Goal: Book appointment/travel/reservation

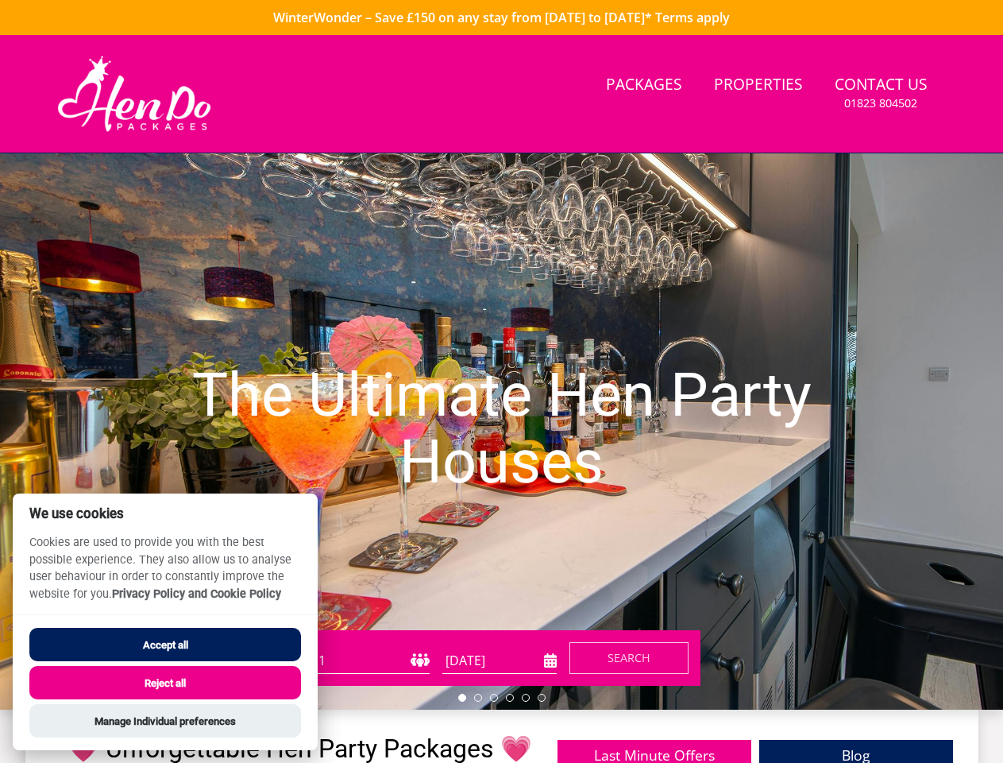
click at [501, 381] on h1 "The Ultimate Hen Party Houses" at bounding box center [501, 429] width 702 height 196
click at [500, 660] on input "[DATE]" at bounding box center [500, 661] width 114 height 26
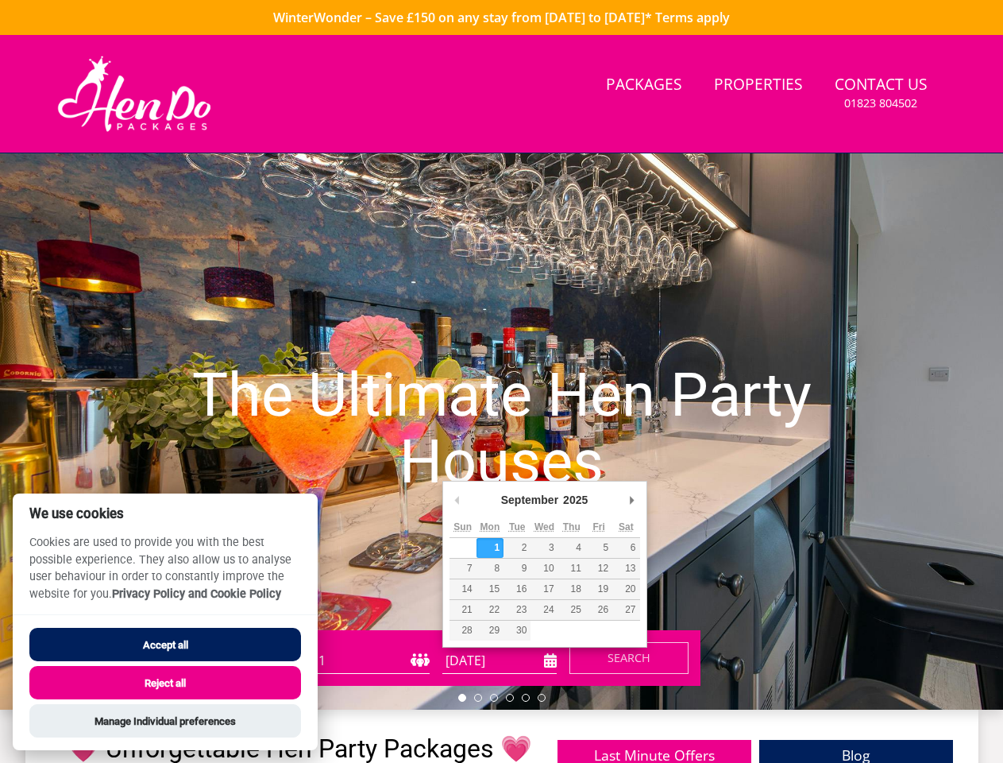
click at [629, 658] on span "Search" at bounding box center [629, 657] width 43 height 15
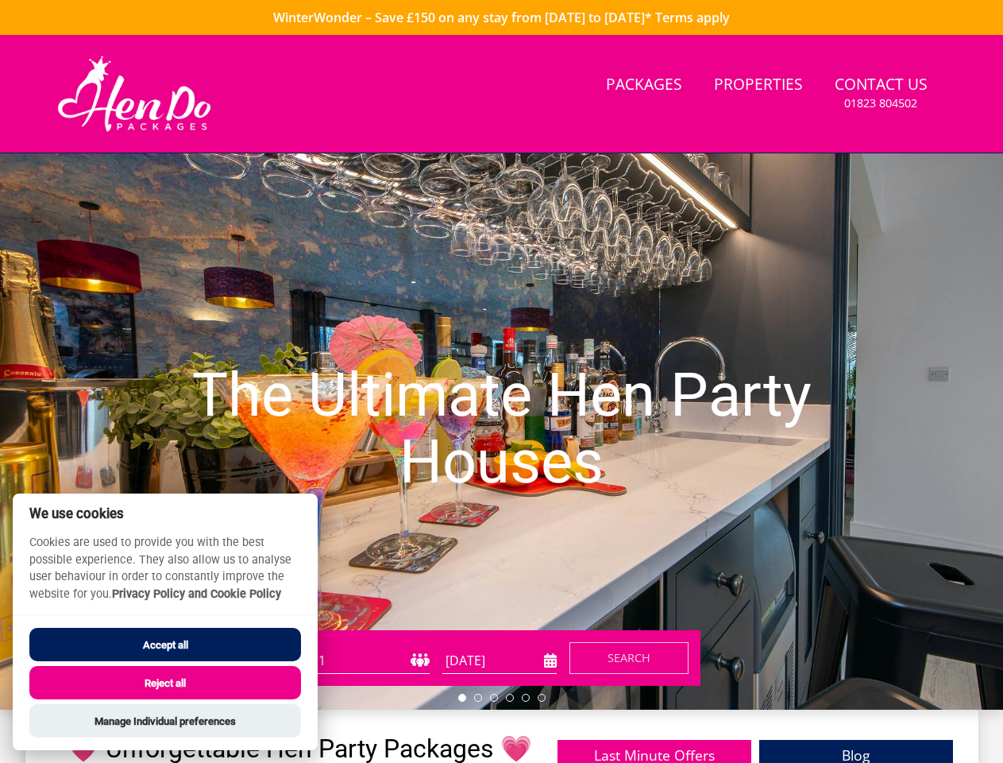
click at [501, 431] on h1 "The Ultimate Hen Party Houses" at bounding box center [501, 429] width 702 height 196
click at [462, 698] on li at bounding box center [462, 698] width 8 height 8
click at [478, 698] on li at bounding box center [478, 698] width 8 height 8
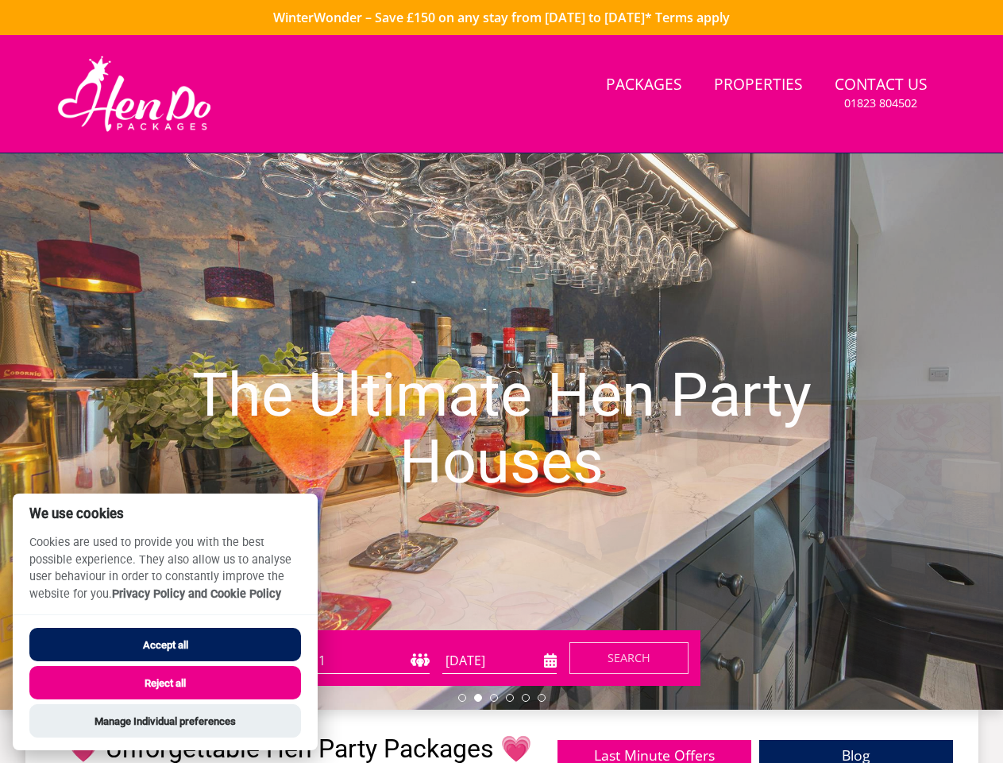
click at [494, 698] on li at bounding box center [494, 698] width 8 height 8
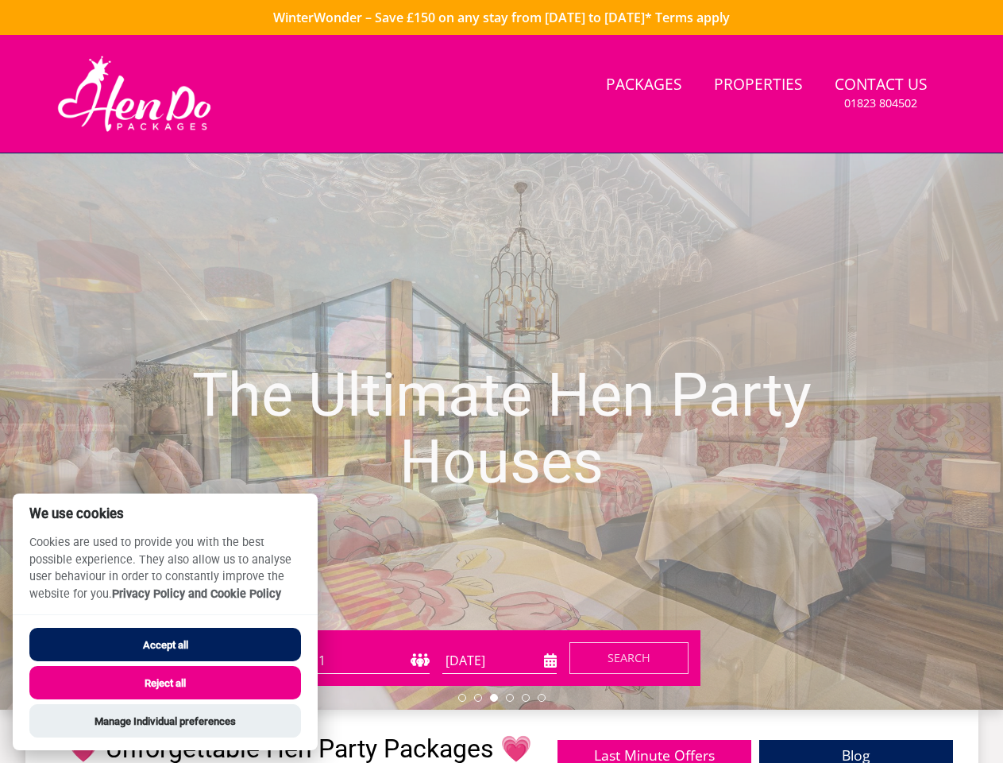
click at [510, 698] on li at bounding box center [510, 698] width 8 height 8
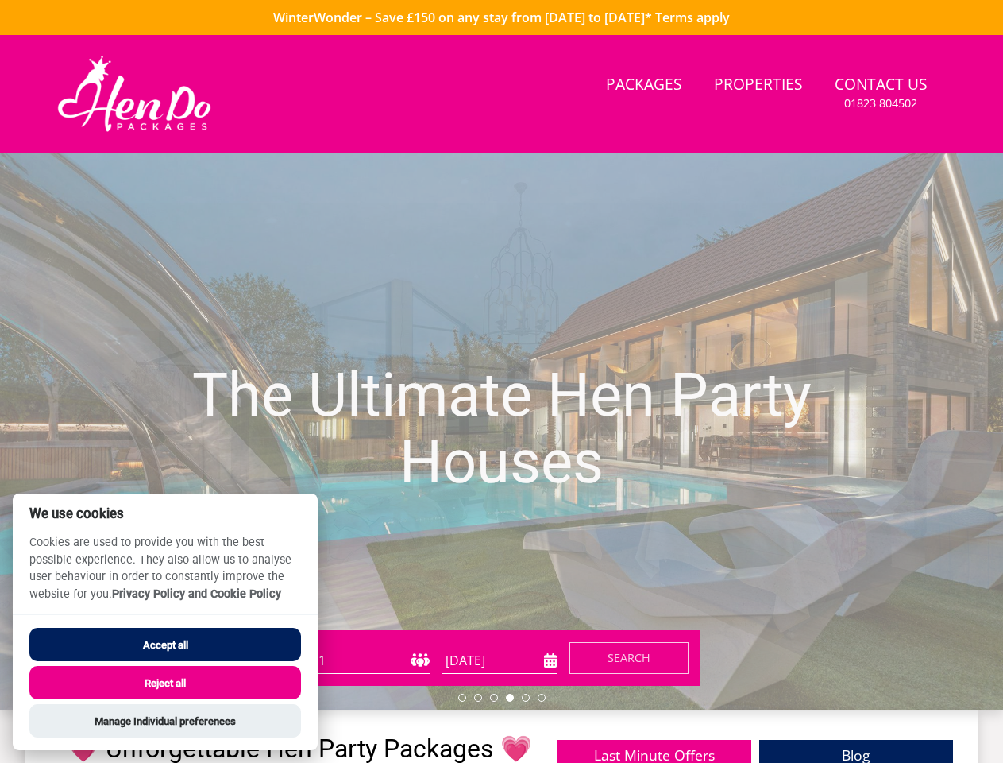
click at [526, 698] on li at bounding box center [526, 698] width 8 height 8
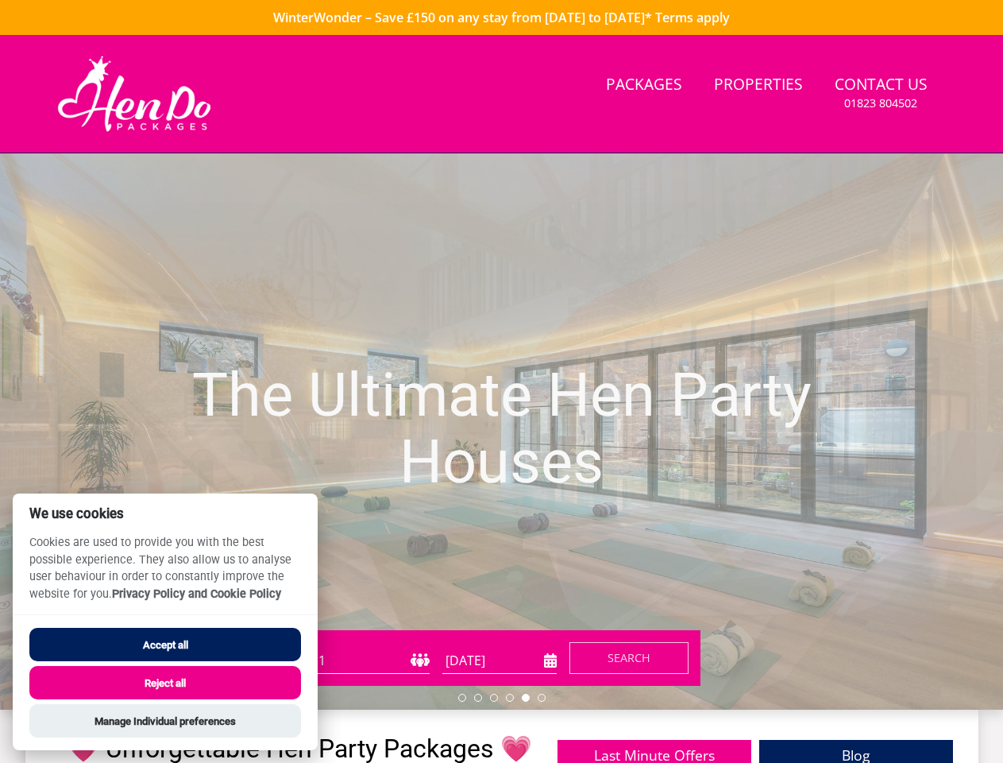
click at [542, 698] on li at bounding box center [542, 698] width 8 height 8
